Goal: Transaction & Acquisition: Purchase product/service

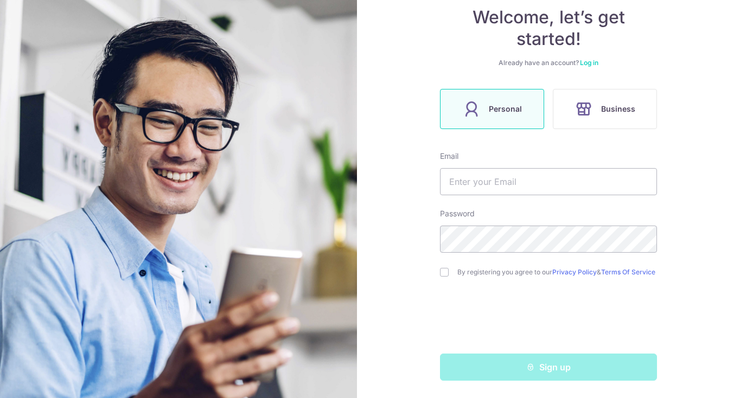
click at [563, 368] on div "Sign up" at bounding box center [549, 367] width 230 height 27
click at [539, 180] on input "text" at bounding box center [548, 181] width 217 height 27
type input "christinasoh@me.com"
click at [446, 274] on input "checkbox" at bounding box center [444, 272] width 9 height 9
checkbox input "true"
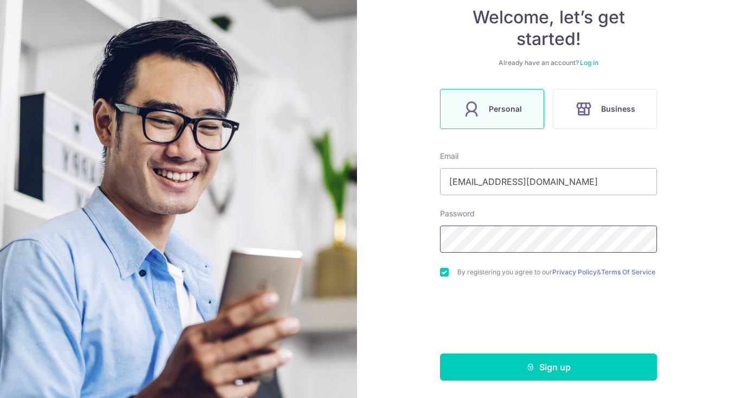
scroll to position [111, 0]
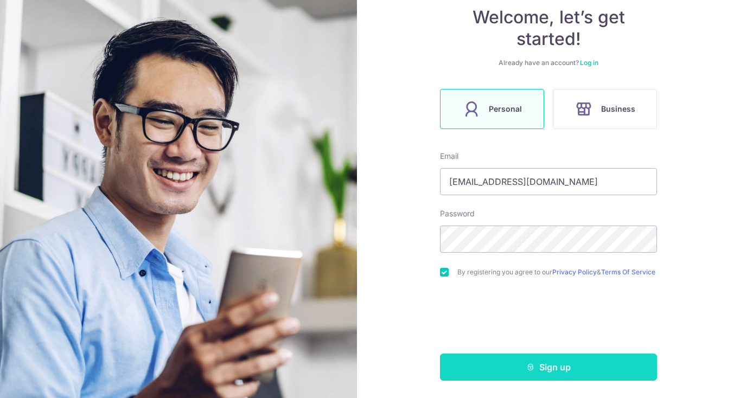
click at [527, 372] on button "Sign up" at bounding box center [548, 367] width 217 height 27
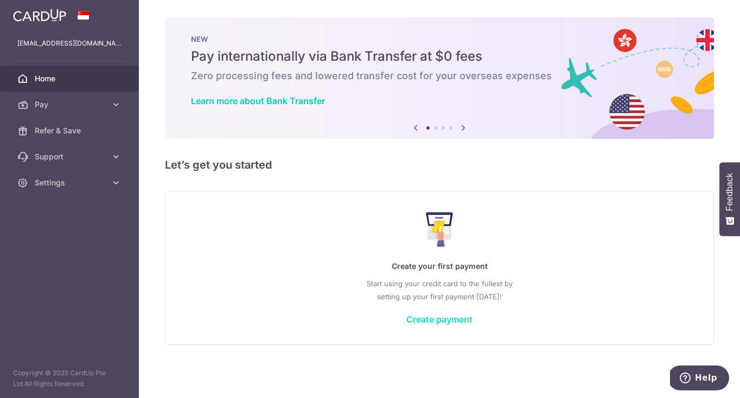
click at [446, 318] on link "Create payment" at bounding box center [439, 319] width 66 height 11
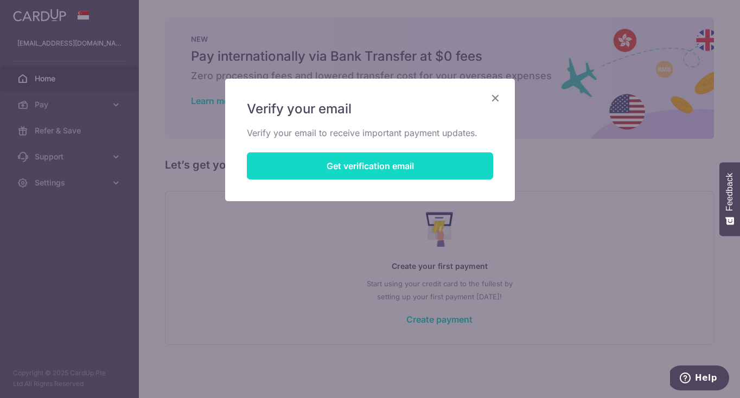
click at [384, 165] on button "Get verification email" at bounding box center [370, 165] width 246 height 27
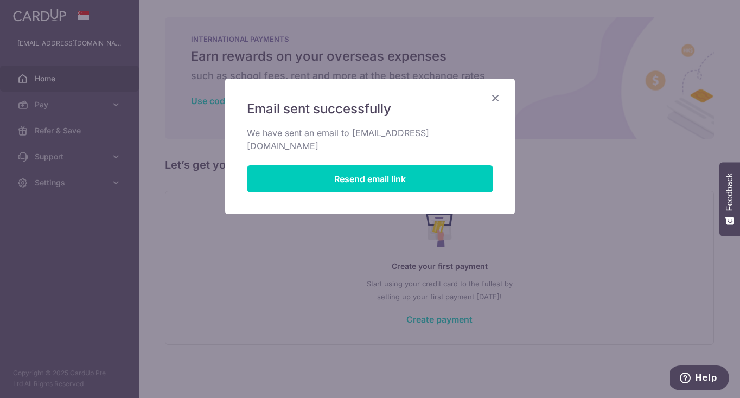
click at [494, 99] on icon "Close" at bounding box center [495, 98] width 13 height 14
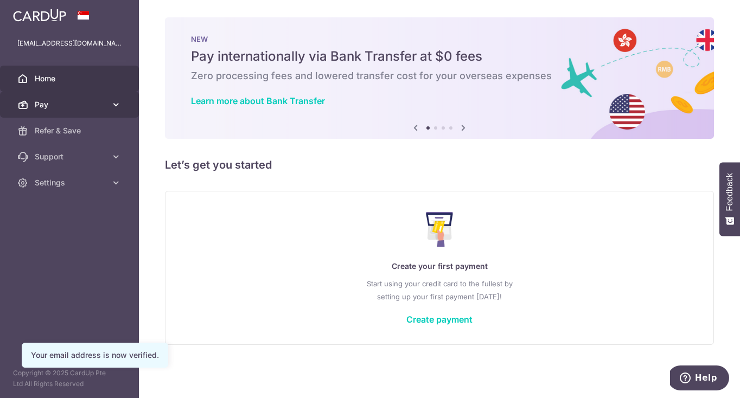
click at [55, 98] on link "Pay" at bounding box center [69, 105] width 139 height 26
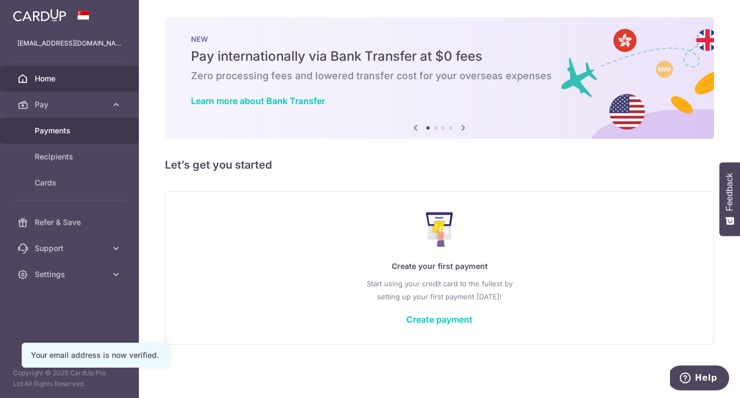
click at [62, 128] on span "Payments" at bounding box center [71, 130] width 72 height 11
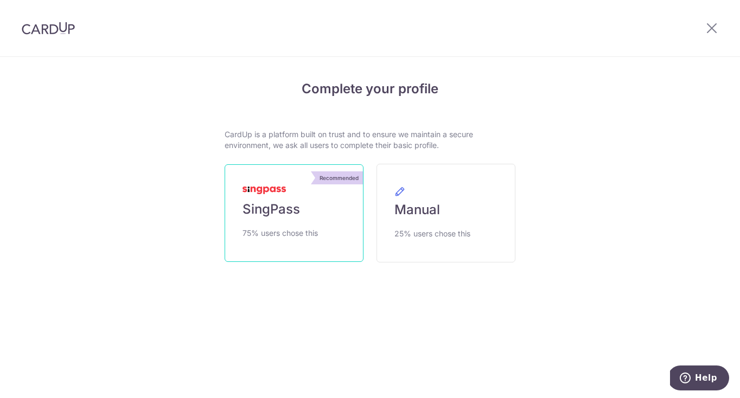
click at [294, 218] on link "Recommended SingPass 75% users chose this" at bounding box center [294, 213] width 139 height 98
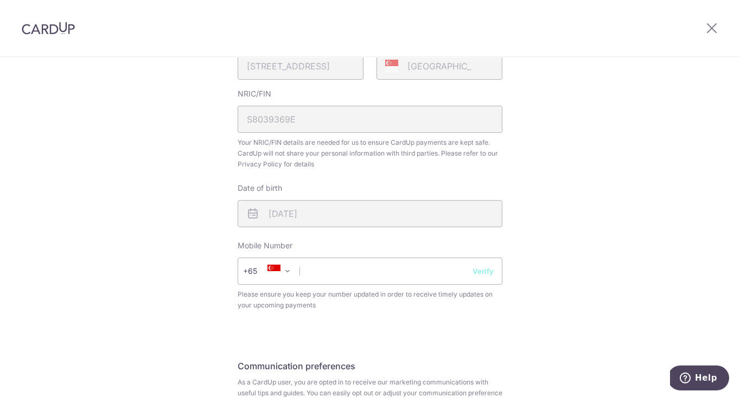
scroll to position [300, 0]
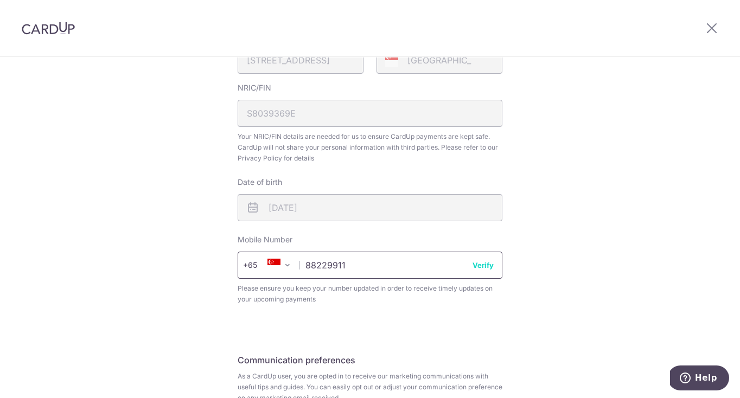
click at [474, 272] on input "88229911" at bounding box center [370, 265] width 265 height 27
type input "88229911"
click at [480, 267] on button "Verify" at bounding box center [483, 265] width 21 height 11
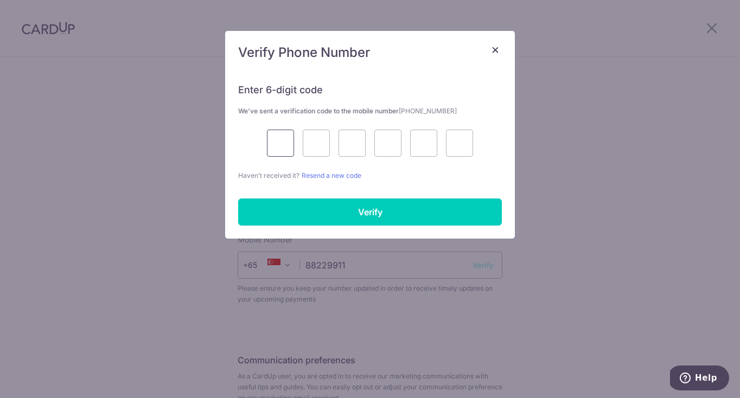
click at [288, 148] on input "text" at bounding box center [280, 143] width 27 height 27
type input "6"
type input "1"
type input "3"
type input "2"
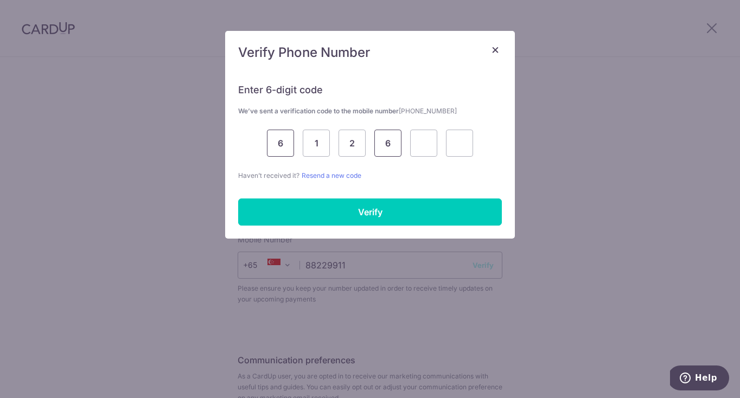
type input "6"
type input "7"
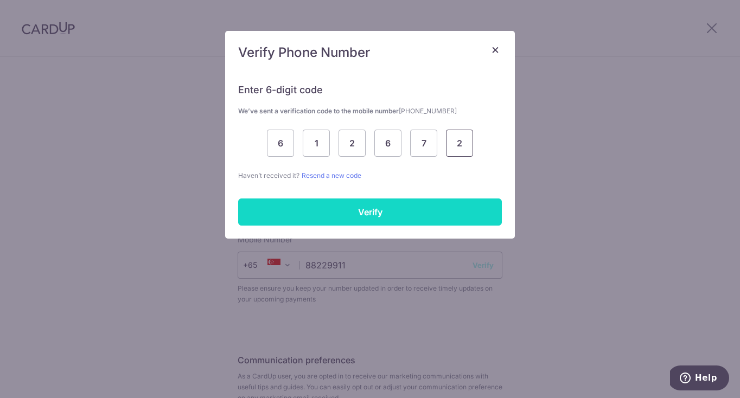
type input "2"
click at [374, 208] on input "Verify" at bounding box center [370, 212] width 264 height 27
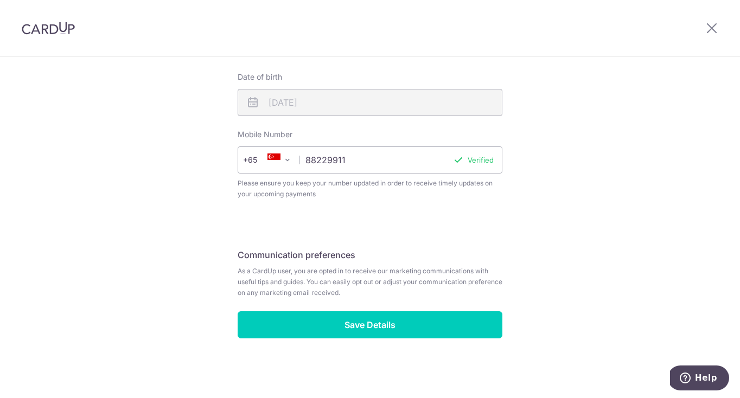
scroll to position [405, 0]
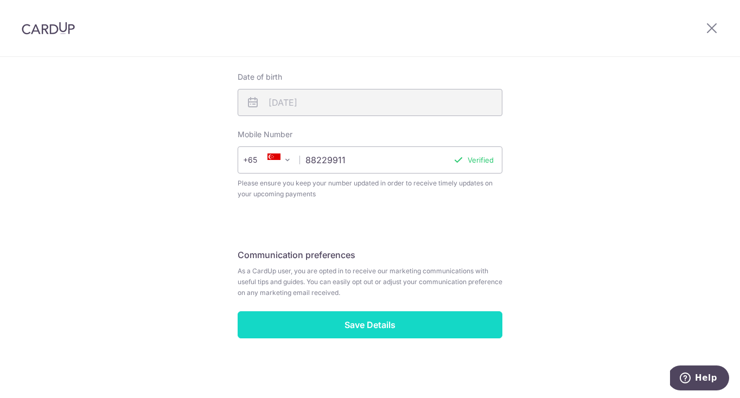
click at [383, 324] on input "Save Details" at bounding box center [370, 324] width 265 height 27
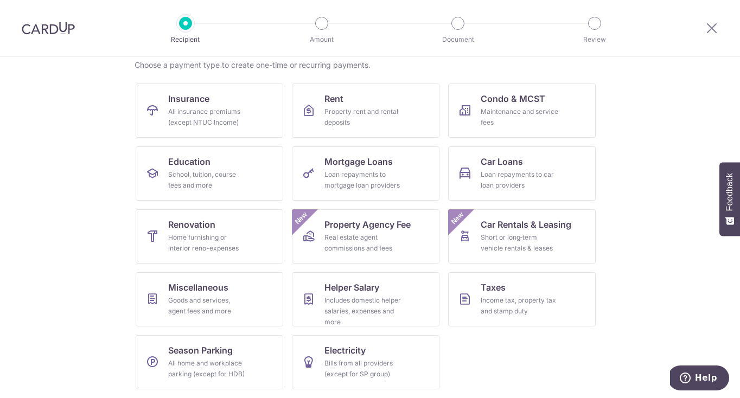
scroll to position [87, 0]
click at [512, 310] on div "Income tax, property tax and stamp duty" at bounding box center [520, 306] width 78 height 22
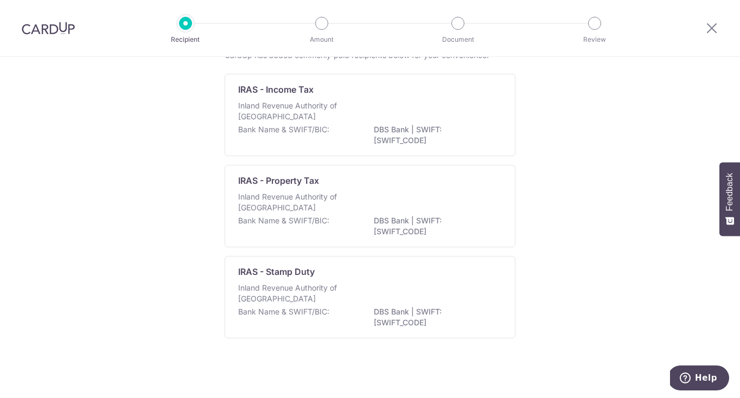
scroll to position [78, 0]
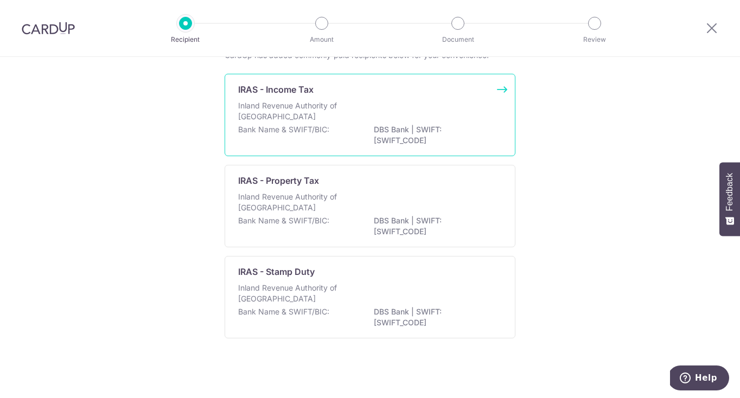
click at [395, 115] on div "Inland Revenue Authority of [GEOGRAPHIC_DATA]" at bounding box center [370, 112] width 264 height 24
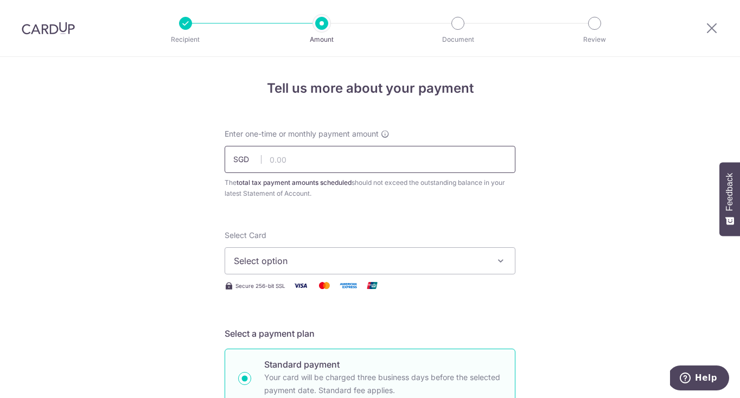
click at [346, 171] on input "text" at bounding box center [370, 159] width 291 height 27
type input "628.64"
click at [332, 260] on span "Select option" at bounding box center [360, 261] width 253 height 13
click at [315, 296] on span "Add credit card" at bounding box center [379, 291] width 253 height 11
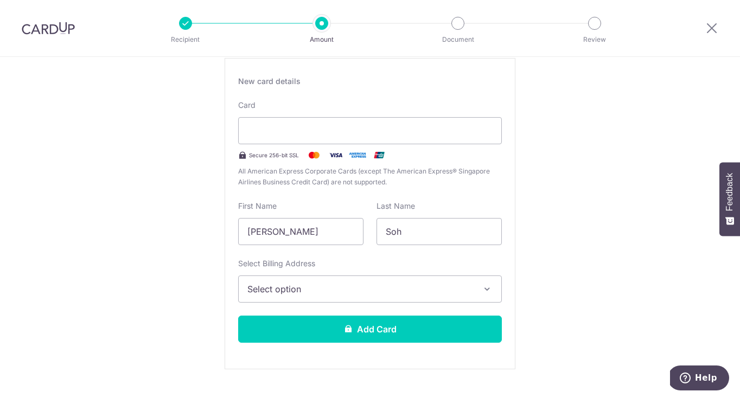
scroll to position [246, 0]
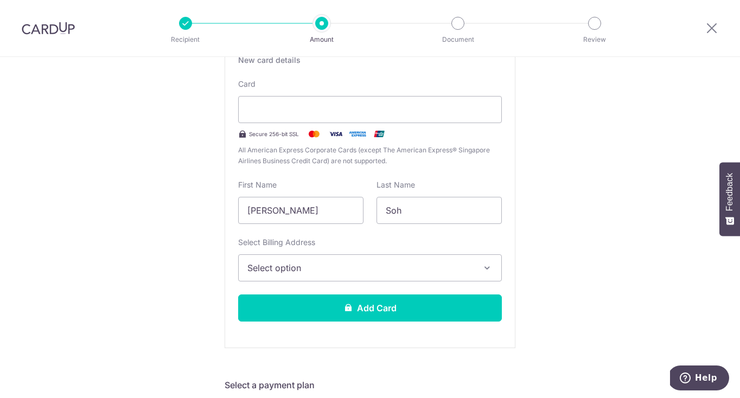
click at [485, 267] on icon "button" at bounding box center [487, 268] width 11 height 11
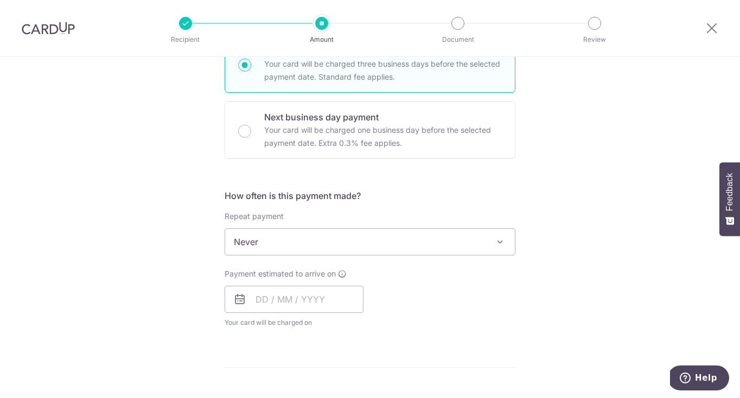
scroll to position [622, 0]
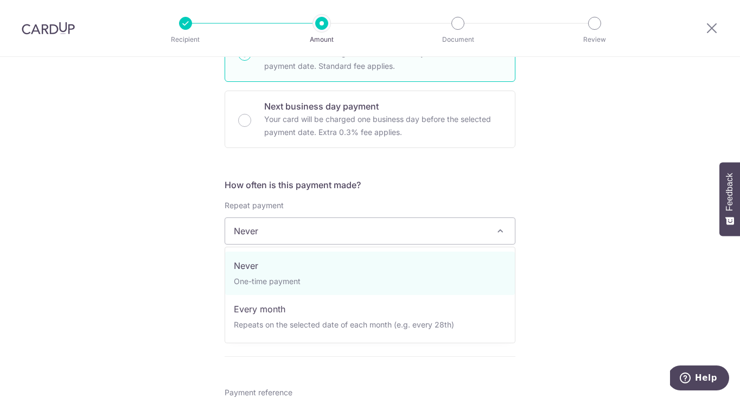
click at [506, 232] on span at bounding box center [500, 231] width 13 height 13
click at [620, 211] on div "Tell us more about your payment Enter one-time or monthly payment amount SGD 62…" at bounding box center [370, 88] width 740 height 1306
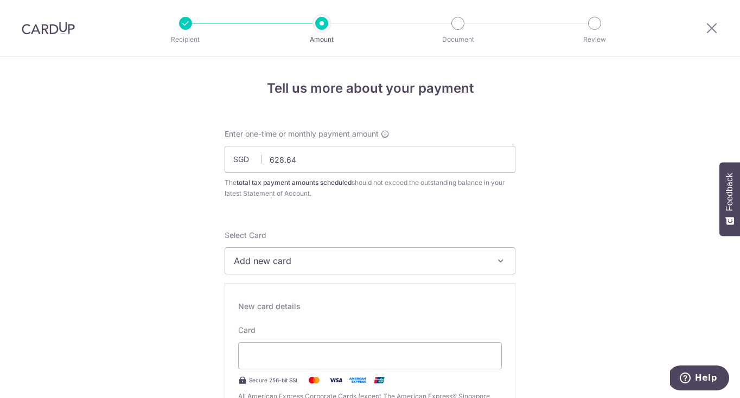
scroll to position [0, 0]
click at [475, 262] on span "Add new card" at bounding box center [360, 261] width 253 height 13
click at [444, 290] on span "Add credit card" at bounding box center [379, 291] width 253 height 11
click at [422, 260] on span "Add new card" at bounding box center [360, 261] width 253 height 13
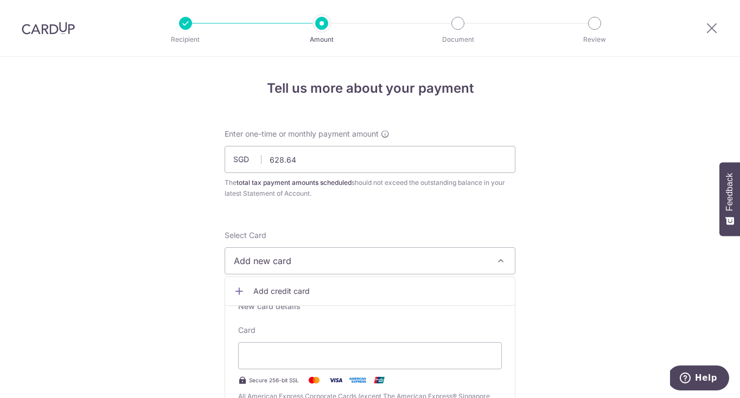
click at [252, 294] on link "Add credit card" at bounding box center [370, 292] width 290 height 20
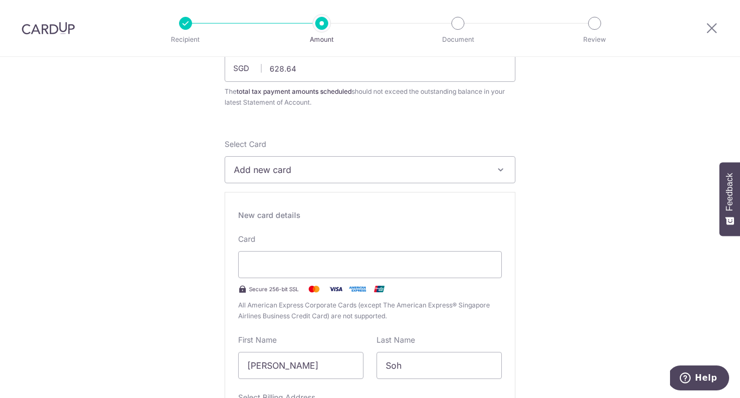
scroll to position [94, 0]
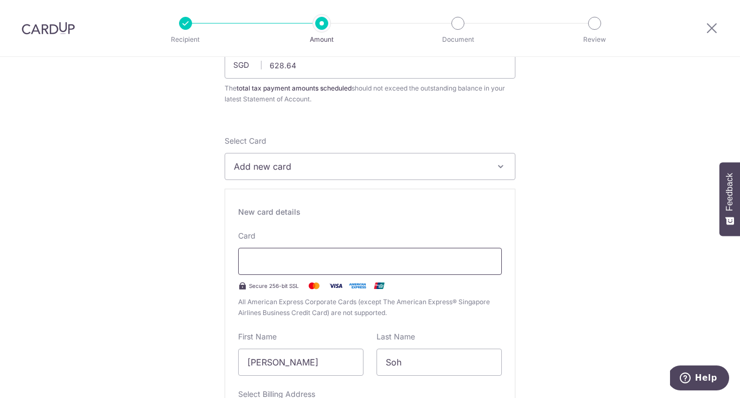
click at [291, 273] on div at bounding box center [370, 261] width 264 height 27
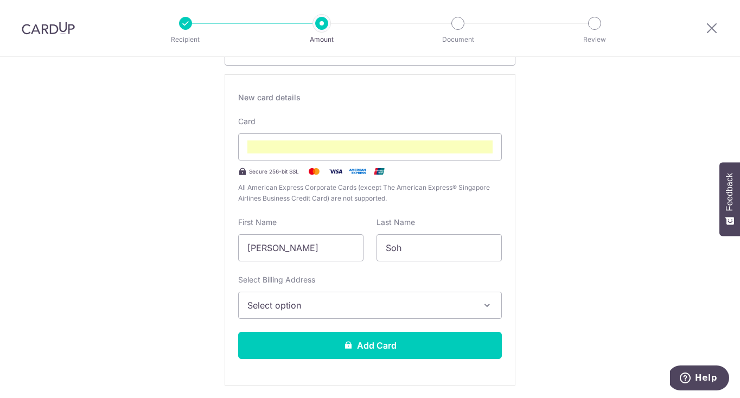
scroll to position [210, 0]
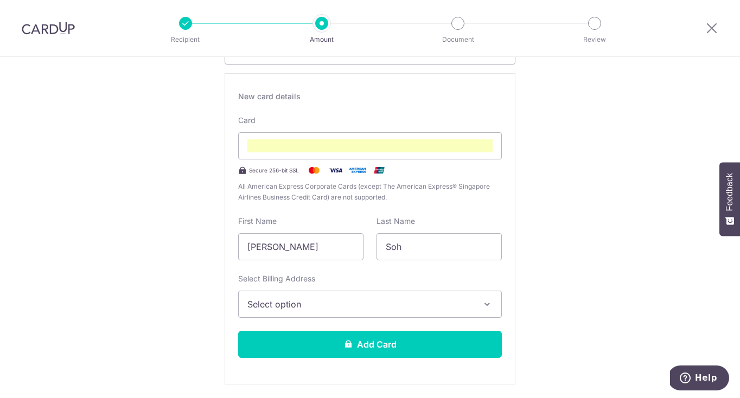
click at [473, 299] on span "Select option" at bounding box center [360, 304] width 226 height 13
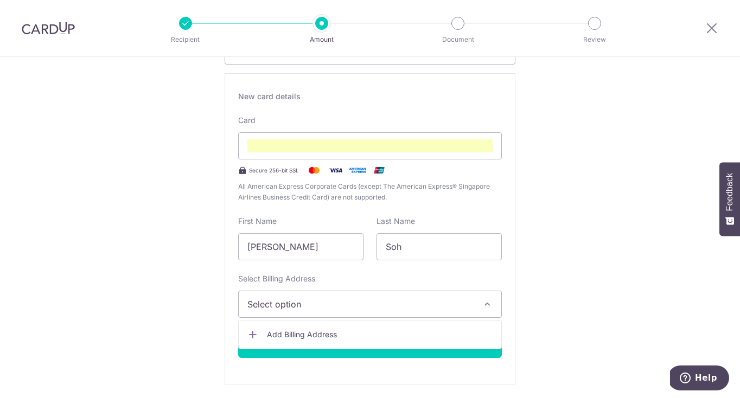
click at [397, 339] on span "Add Billing Address" at bounding box center [380, 334] width 226 height 11
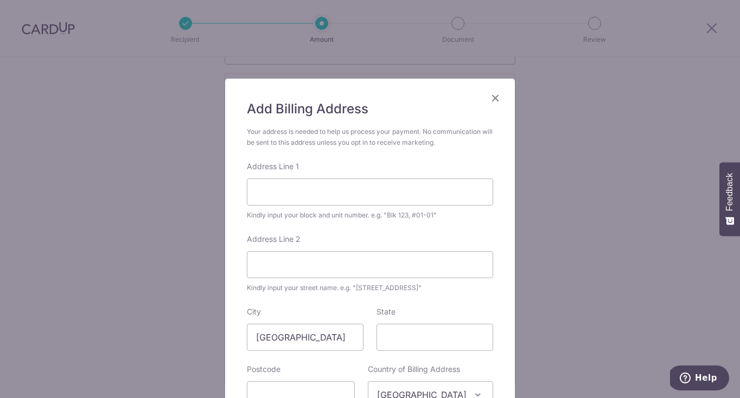
click at [341, 172] on div "Address Line 1 Kindly input your block and unit number. e.g. "Blk 123, #01-01"" at bounding box center [370, 191] width 246 height 60
type input "!"
type input "1 Pearl Bank #07-04"
click at [556, 282] on div "Add Billing Address Your address is needed to help us process your payment. No …" at bounding box center [370, 199] width 740 height 398
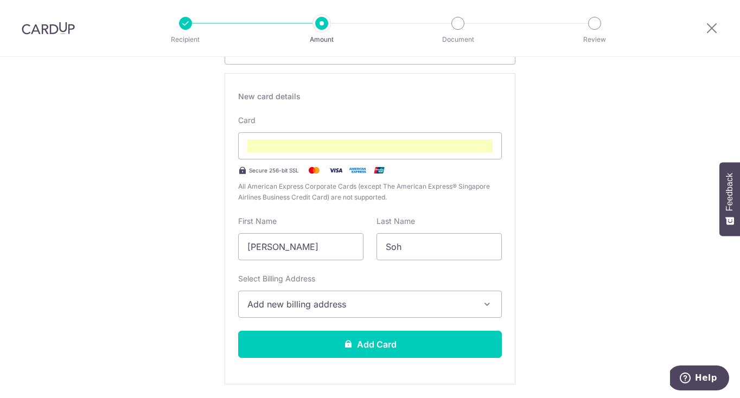
click at [486, 300] on icon "button" at bounding box center [487, 304] width 11 height 11
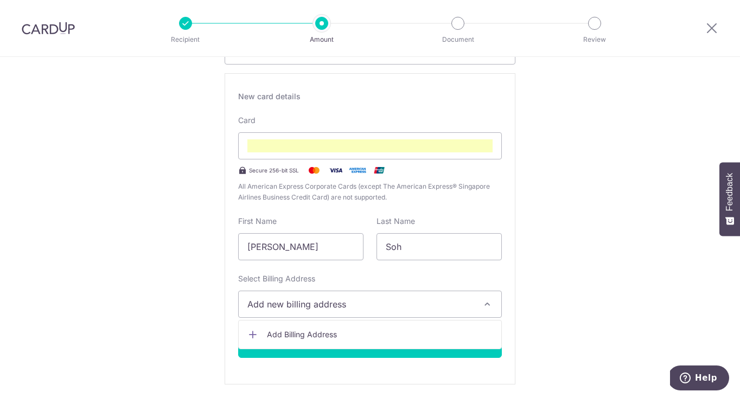
click at [432, 330] on span "Add Billing Address" at bounding box center [380, 334] width 226 height 11
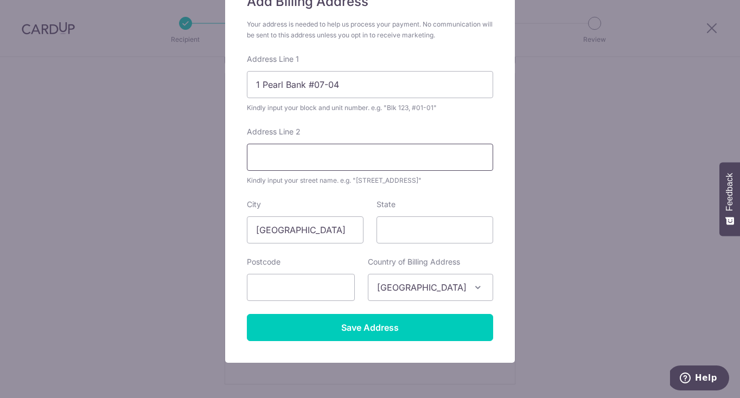
scroll to position [116, 0]
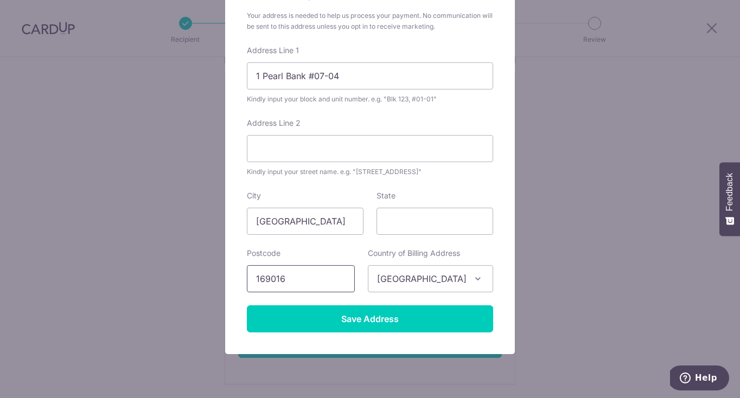
type input "169016"
click at [367, 340] on div "Add Billing Address Your address is needed to help us process your payment. No …" at bounding box center [370, 159] width 290 height 392
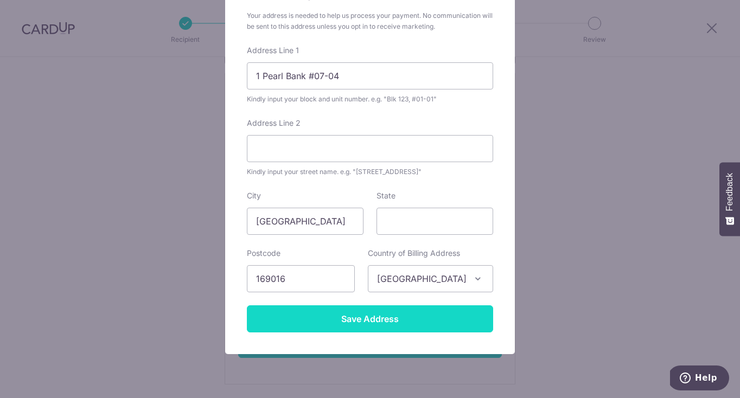
click at [367, 327] on input "Save Address" at bounding box center [370, 319] width 246 height 27
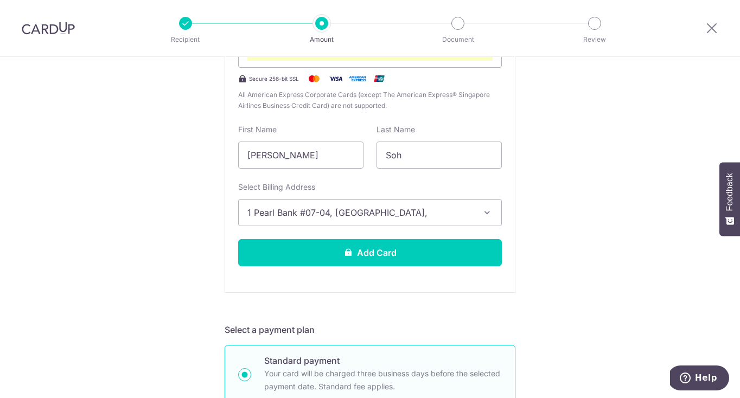
scroll to position [302, 0]
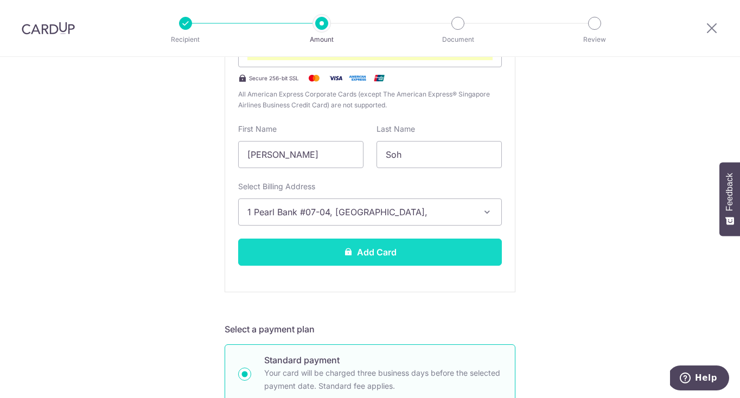
click at [388, 256] on button "Add Card" at bounding box center [370, 252] width 264 height 27
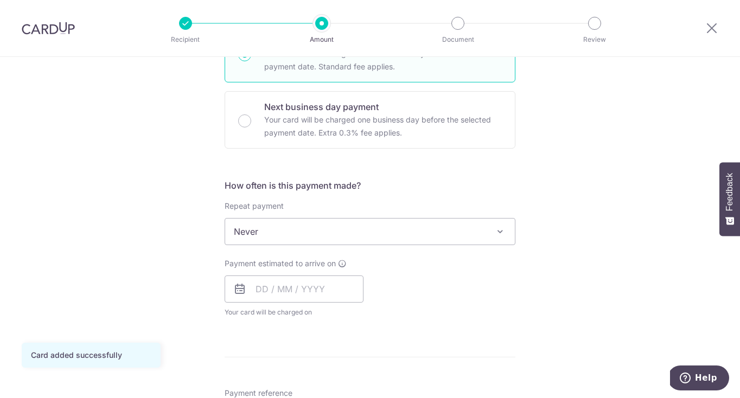
scroll to position [326, 0]
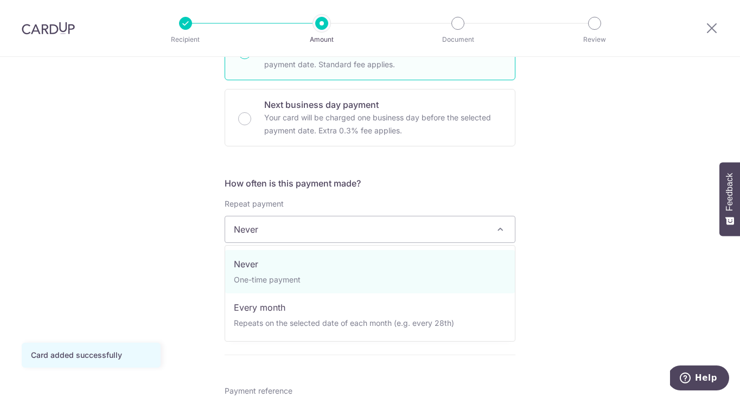
click at [511, 230] on span "Never" at bounding box center [370, 230] width 290 height 26
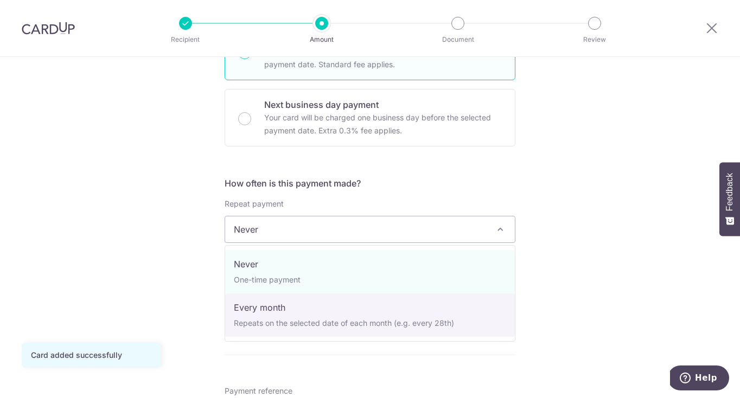
select select "3"
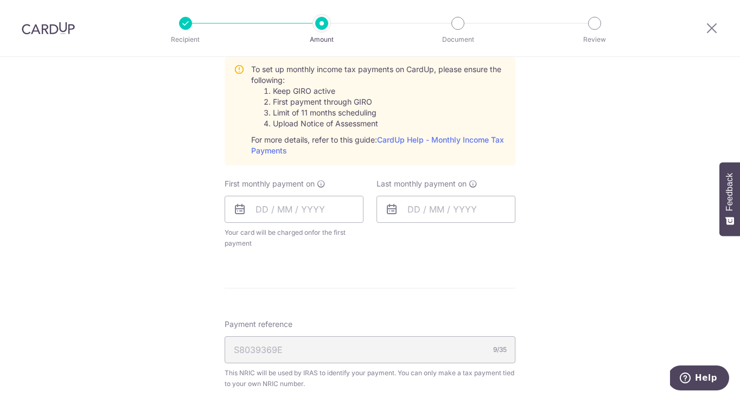
scroll to position [497, 0]
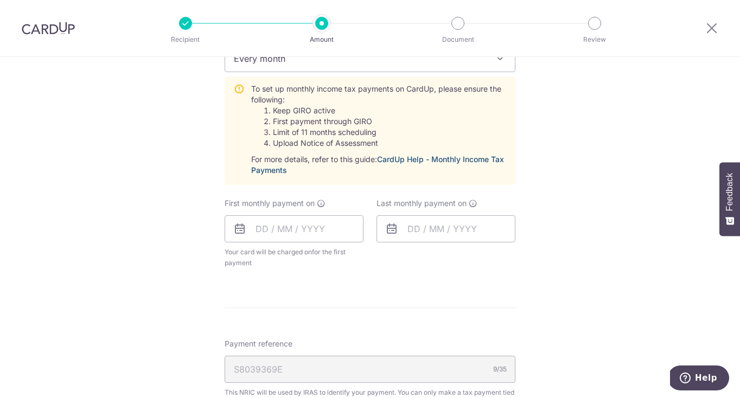
click at [485, 162] on link "CardUp Help - Monthly Income Tax Payments" at bounding box center [377, 165] width 253 height 20
